Goal: Task Accomplishment & Management: Manage account settings

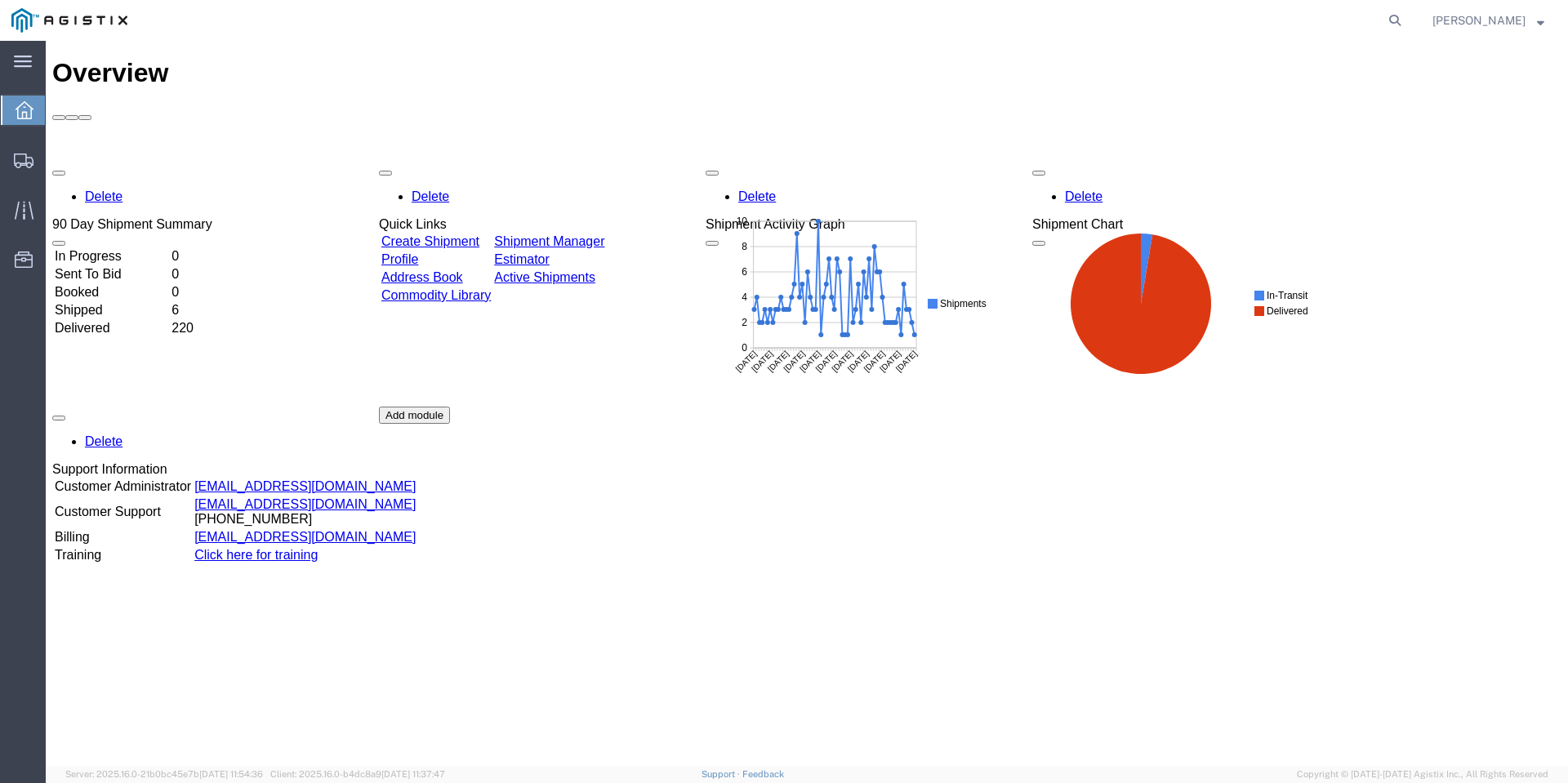
click at [1512, 19] on span "Tanner Gill" at bounding box center [1478, 20] width 93 height 18
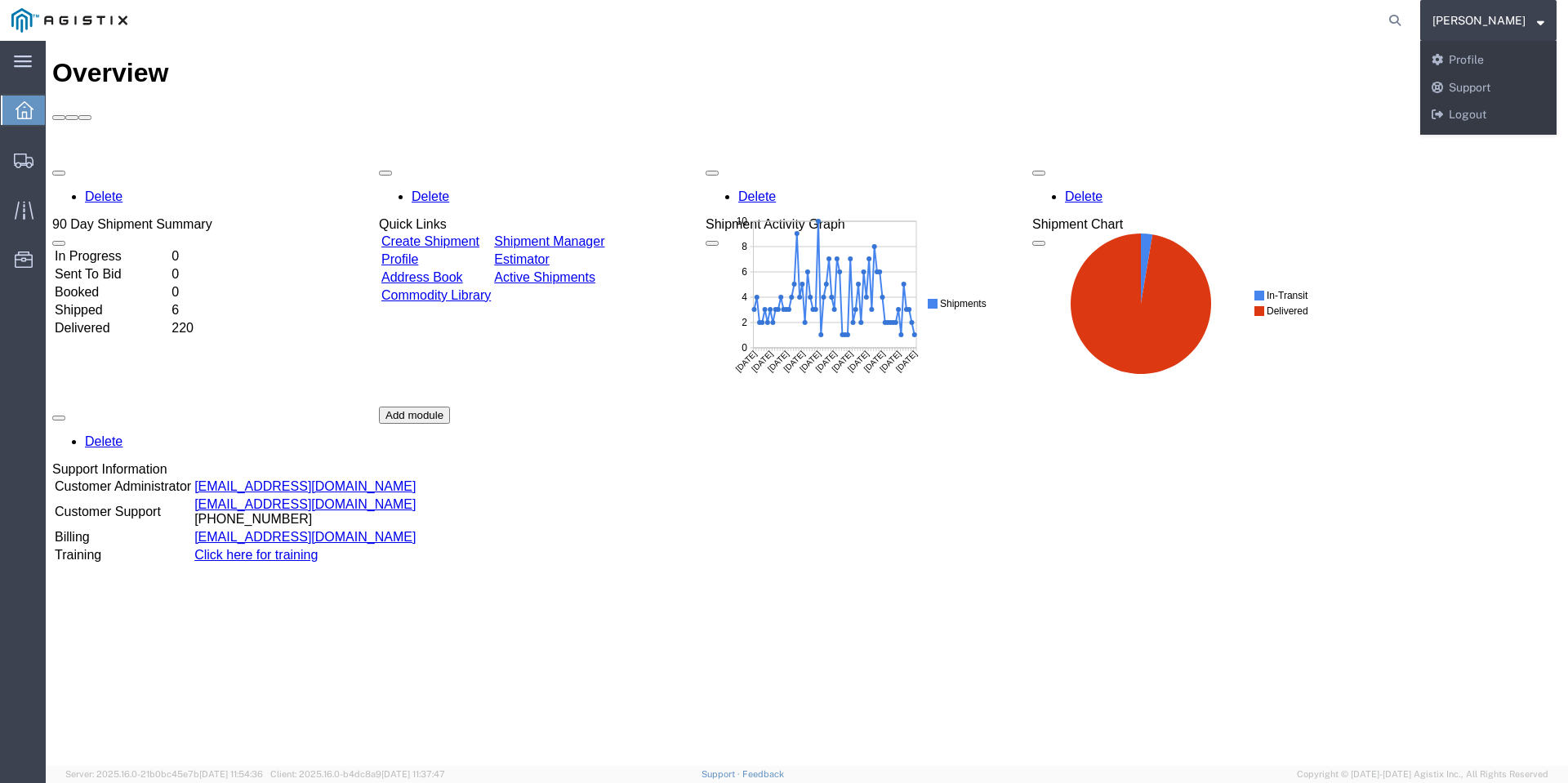
click at [1506, 130] on div "Tanner Gill Messages Notifications Profile Support Logout" at bounding box center [1488, 88] width 136 height 94
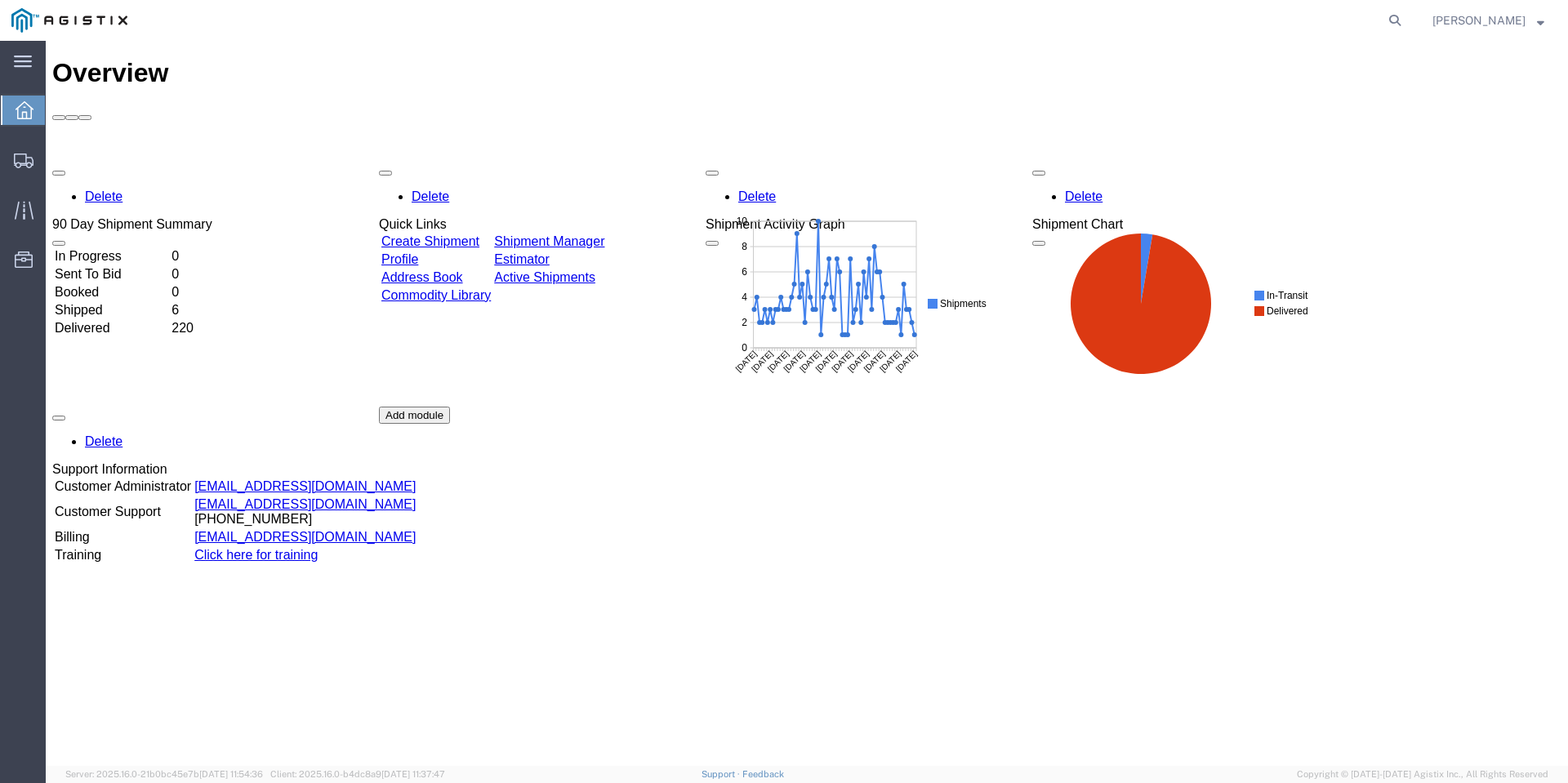
click at [1491, 162] on div "Delete 90 Day Shipment Summary In Progress 0 Sent To Bid 0 Booked 0 Shipped 6 D…" at bounding box center [807, 406] width 1509 height 490
click at [1474, 12] on span "Tanner Gill" at bounding box center [1478, 20] width 93 height 18
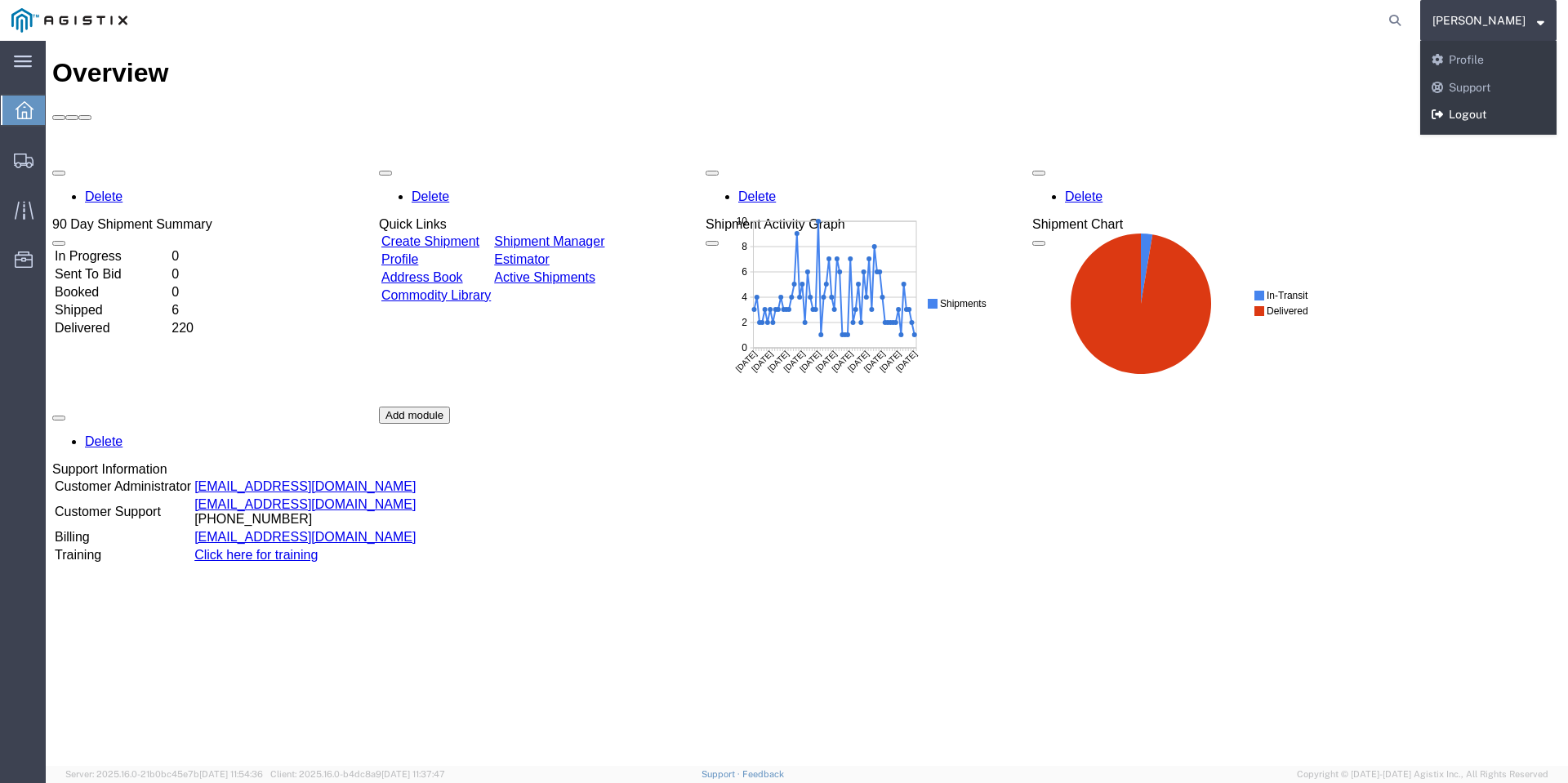
click at [1491, 118] on link "Logout" at bounding box center [1488, 115] width 136 height 28
